Goal: Transaction & Acquisition: Obtain resource

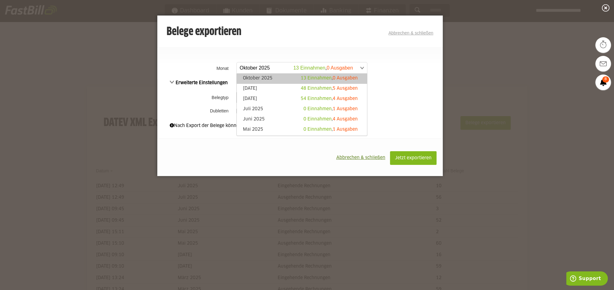
click at [272, 63] on span at bounding box center [299, 67] width 130 height 11
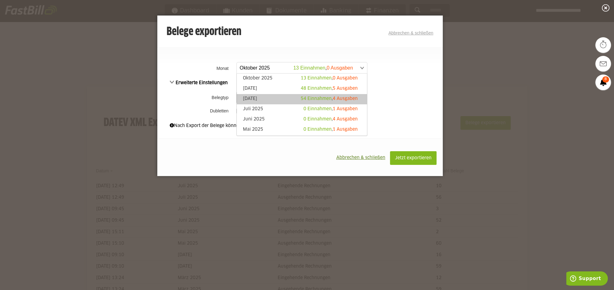
click at [252, 102] on link "[DATE] 54 Einnahmen , 4 Ausgaben" at bounding box center [302, 99] width 124 height 7
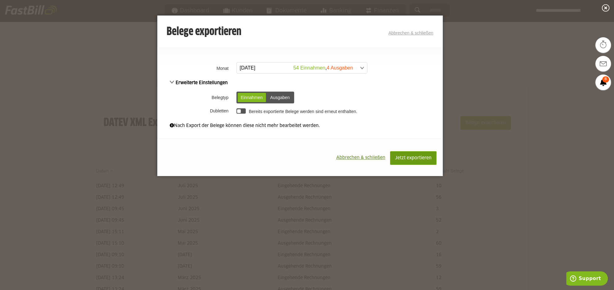
click at [426, 153] on button "Jetzt exportieren" at bounding box center [413, 158] width 47 height 14
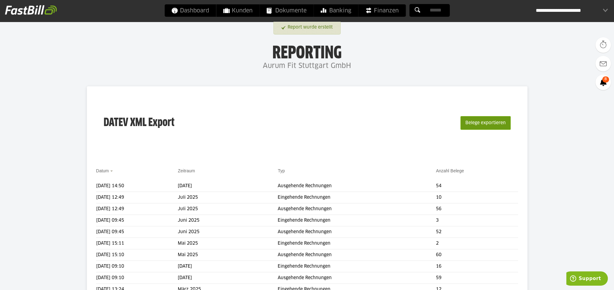
click at [481, 123] on button "Belege exportieren" at bounding box center [486, 123] width 50 height 14
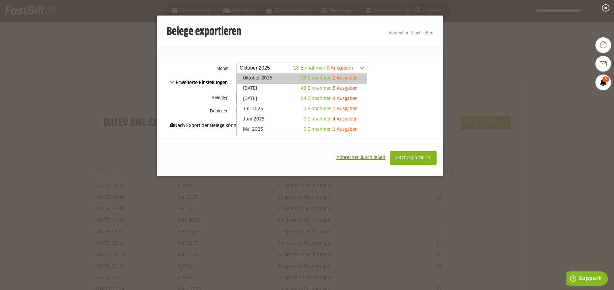
click at [279, 71] on span at bounding box center [299, 67] width 130 height 11
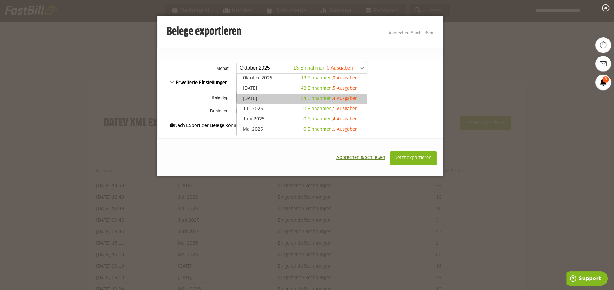
click at [259, 99] on link "[DATE] 54 Einnahmen , 4 Ausgaben" at bounding box center [302, 99] width 124 height 7
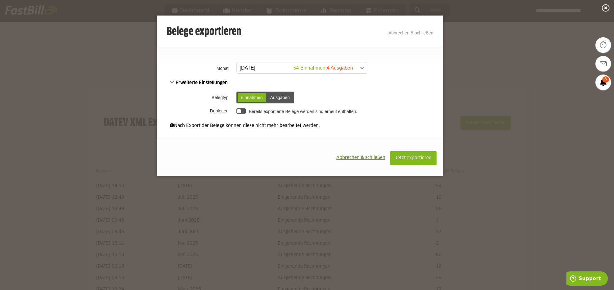
click at [278, 99] on div "Ausgaben" at bounding box center [280, 97] width 26 height 9
click at [172, 81] on span "Erweiterte Einstellungen" at bounding box center [199, 83] width 58 height 4
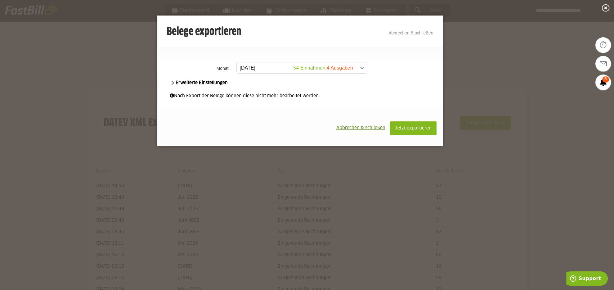
click at [172, 81] on span "Erweiterte Einstellungen" at bounding box center [199, 83] width 58 height 4
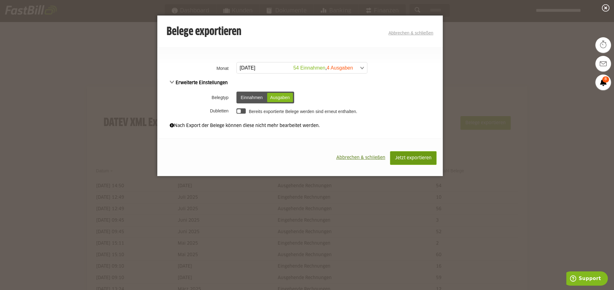
click at [414, 159] on span "Jetzt exportieren" at bounding box center [413, 158] width 37 height 4
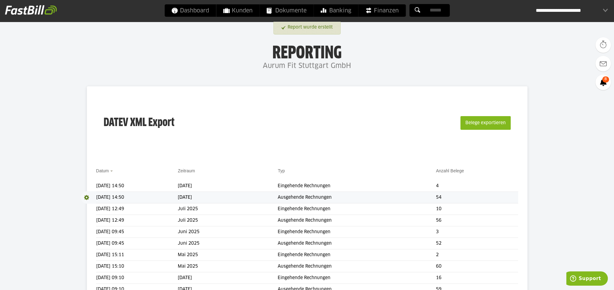
click at [88, 197] on span at bounding box center [89, 197] width 16 height 12
click at [94, 205] on link "Download" at bounding box center [97, 205] width 33 height 7
click at [85, 185] on span at bounding box center [89, 186] width 16 height 12
click at [87, 193] on link "Download" at bounding box center [97, 194] width 33 height 7
click at [88, 184] on span "Download" at bounding box center [89, 186] width 16 height 12
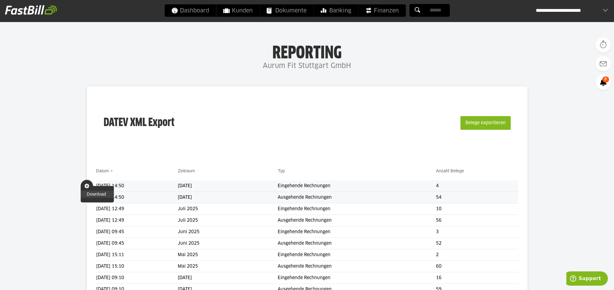
click at [88, 194] on link "Download" at bounding box center [97, 194] width 33 height 7
click at [85, 196] on span "Download" at bounding box center [89, 197] width 16 height 12
click at [87, 204] on link "Download" at bounding box center [97, 205] width 33 height 7
click at [188, 7] on span "Dashboard" at bounding box center [190, 10] width 38 height 12
